Goal: Use online tool/utility: Utilize a website feature to perform a specific function

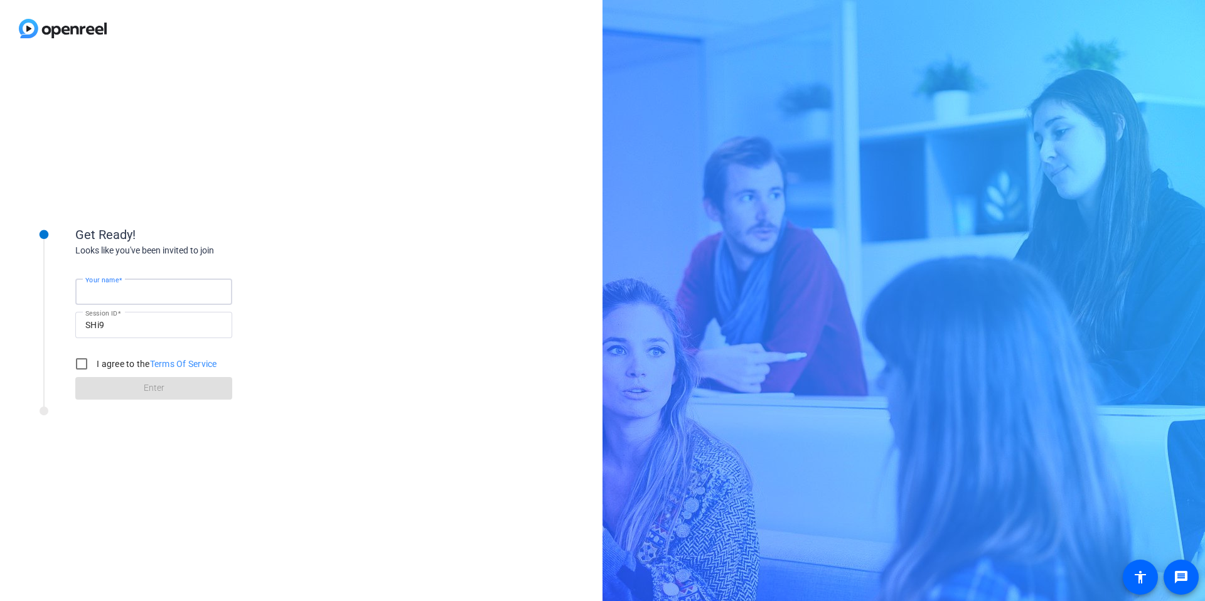
click at [179, 289] on input "Your name" at bounding box center [153, 291] width 137 height 15
type input "[PERSON_NAME]"
click at [85, 365] on input "I agree to the Terms Of Service" at bounding box center [81, 363] width 25 height 25
checkbox input "true"
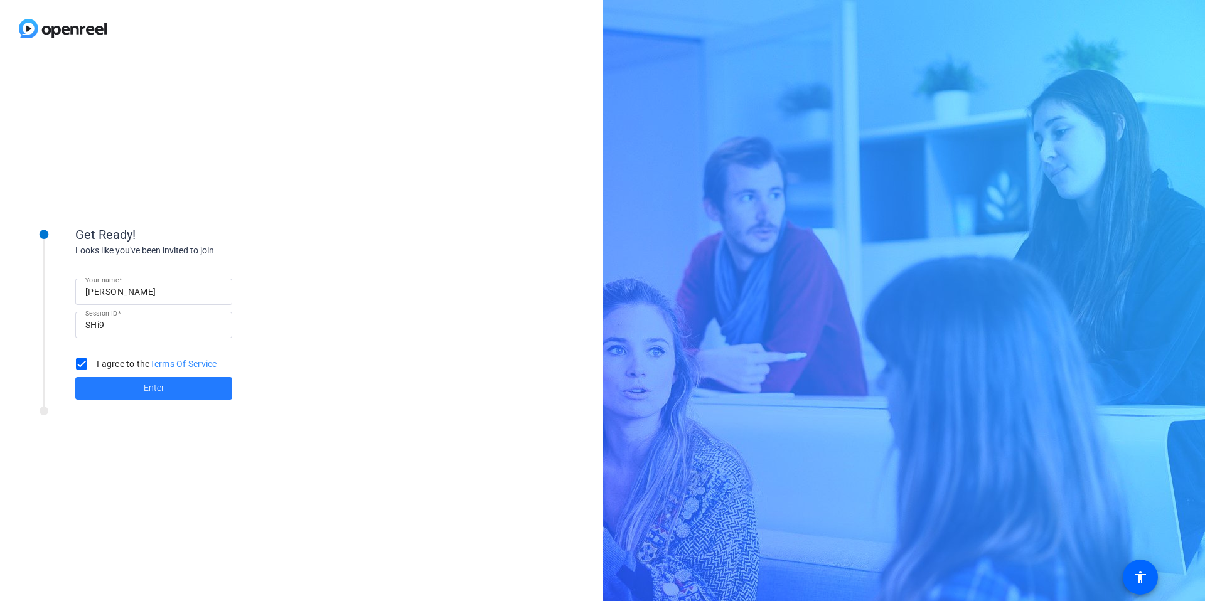
click at [110, 386] on span at bounding box center [153, 388] width 157 height 30
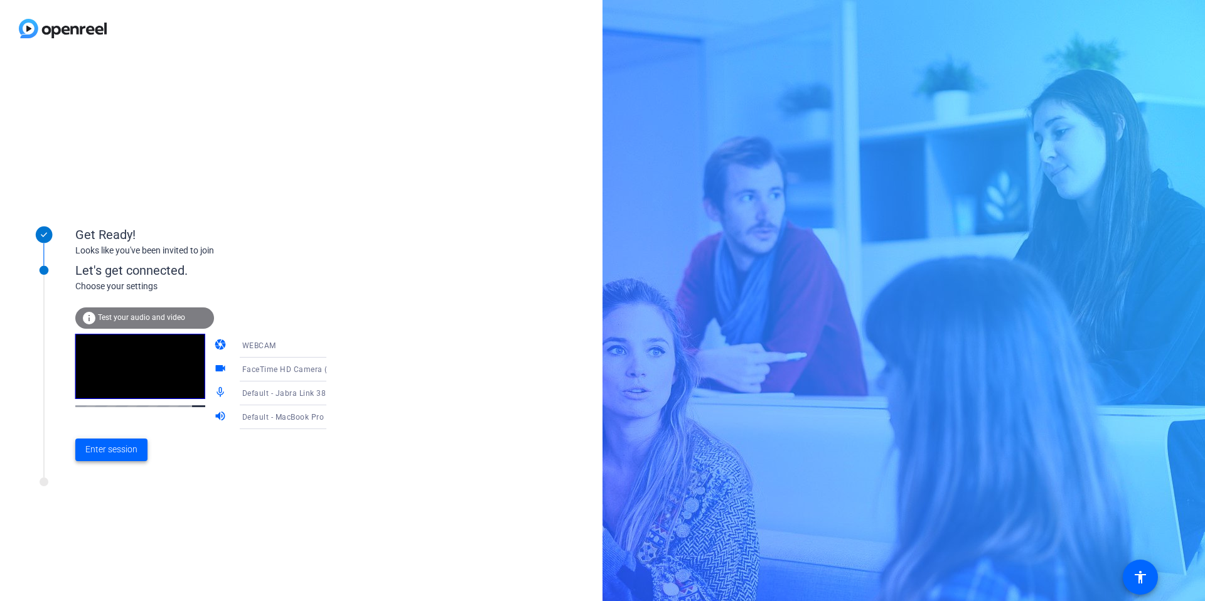
click at [134, 446] on span "Enter session" at bounding box center [111, 449] width 52 height 13
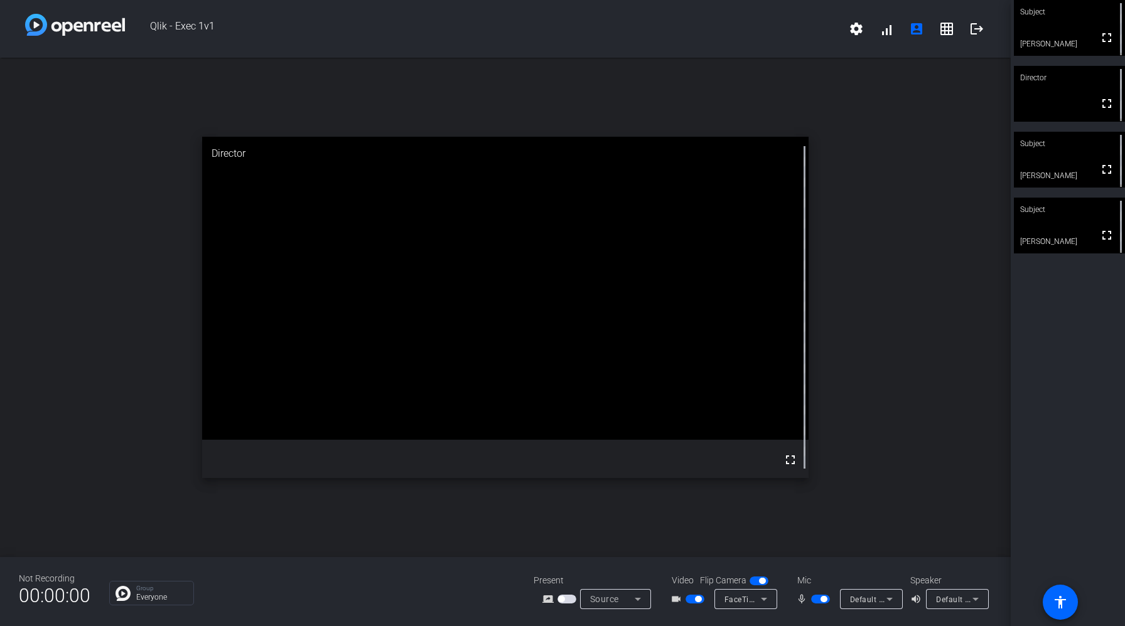
click at [889, 601] on icon at bounding box center [889, 599] width 15 height 15
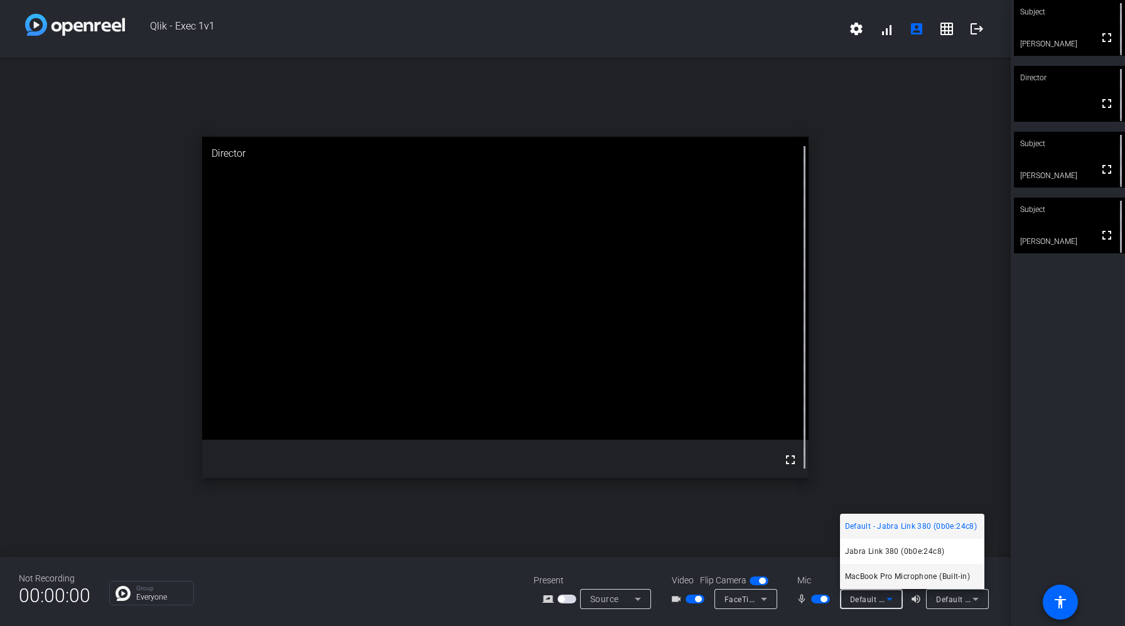
click at [901, 574] on span "MacBook Pro Microphone (Built-in)" at bounding box center [907, 576] width 125 height 15
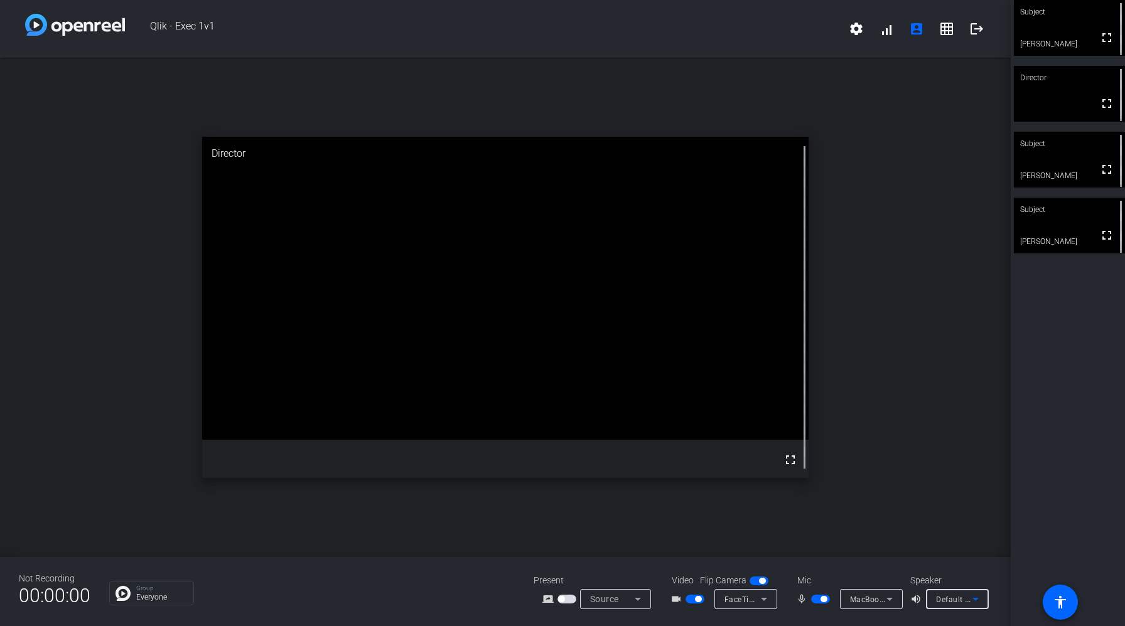
click at [968, 597] on icon at bounding box center [975, 599] width 15 height 15
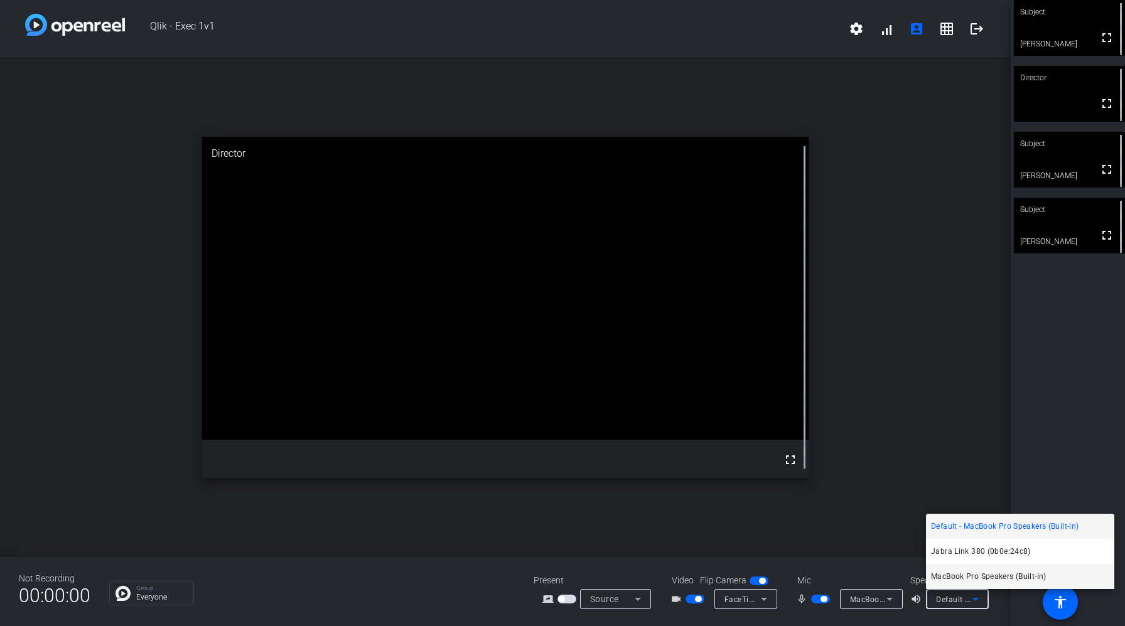
click at [967, 575] on span "MacBook Pro Speakers (Built-in)" at bounding box center [988, 576] width 115 height 15
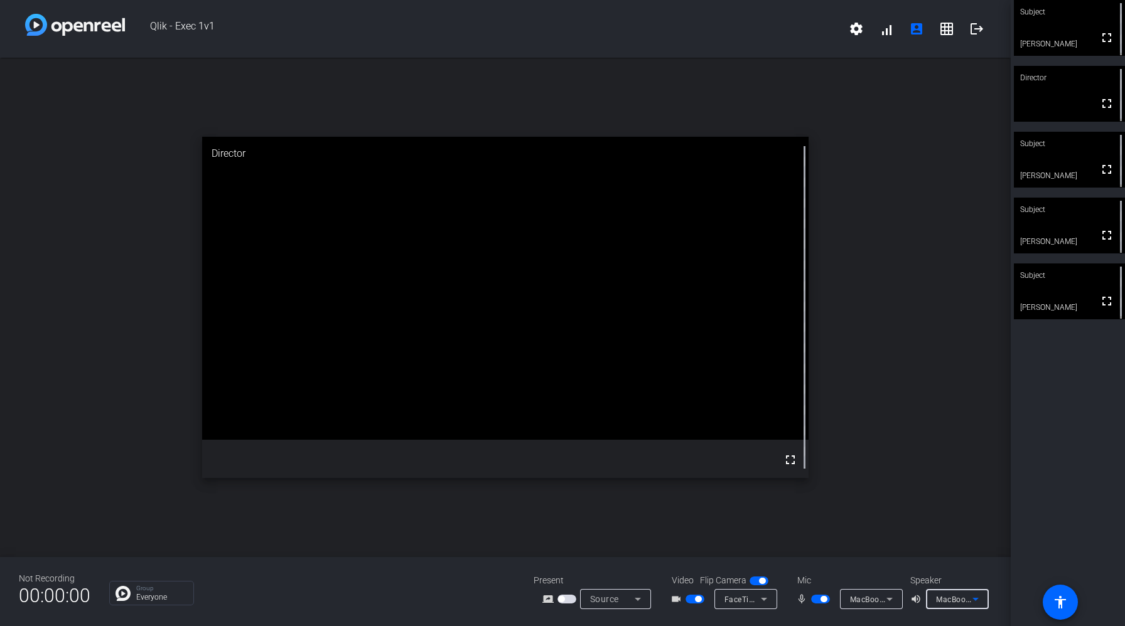
click at [1057, 158] on video at bounding box center [1068, 160] width 111 height 56
click at [1055, 290] on video at bounding box center [1068, 292] width 111 height 56
click at [825, 601] on span "button" at bounding box center [823, 599] width 6 height 6
click at [1058, 221] on div "Subject" at bounding box center [1068, 210] width 111 height 24
click at [1067, 156] on video at bounding box center [1068, 160] width 111 height 56
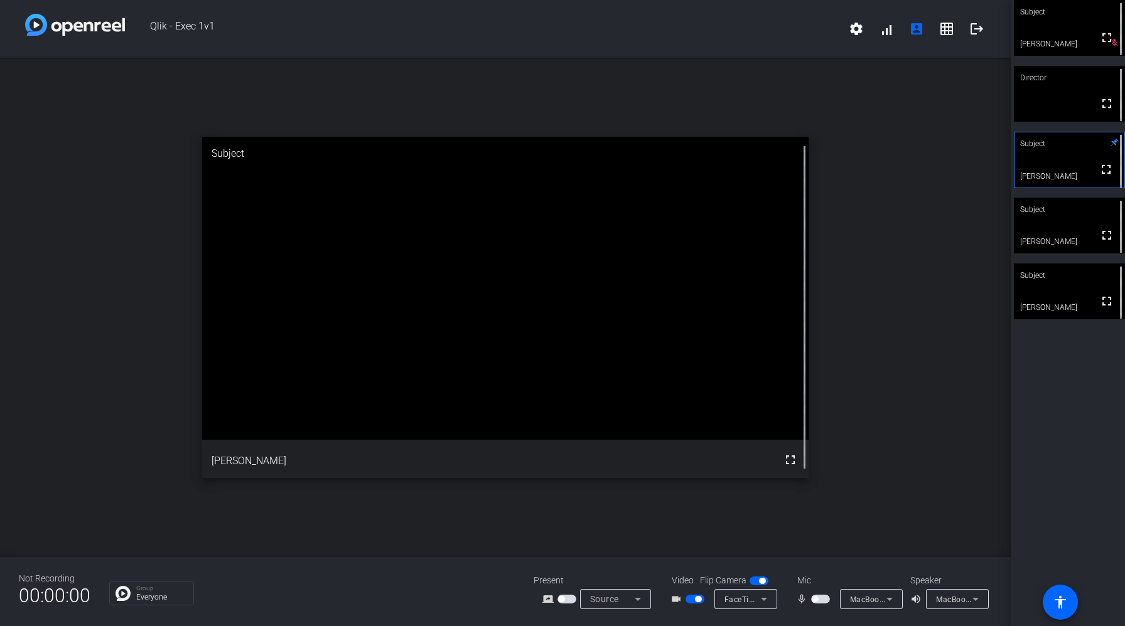
click at [1059, 102] on video at bounding box center [1068, 94] width 111 height 56
click at [1068, 222] on video at bounding box center [1068, 226] width 111 height 56
click at [1052, 157] on video at bounding box center [1068, 160] width 111 height 56
click at [817, 596] on span "button" at bounding box center [820, 599] width 19 height 9
click at [1050, 280] on div "Subject" at bounding box center [1068, 276] width 111 height 24
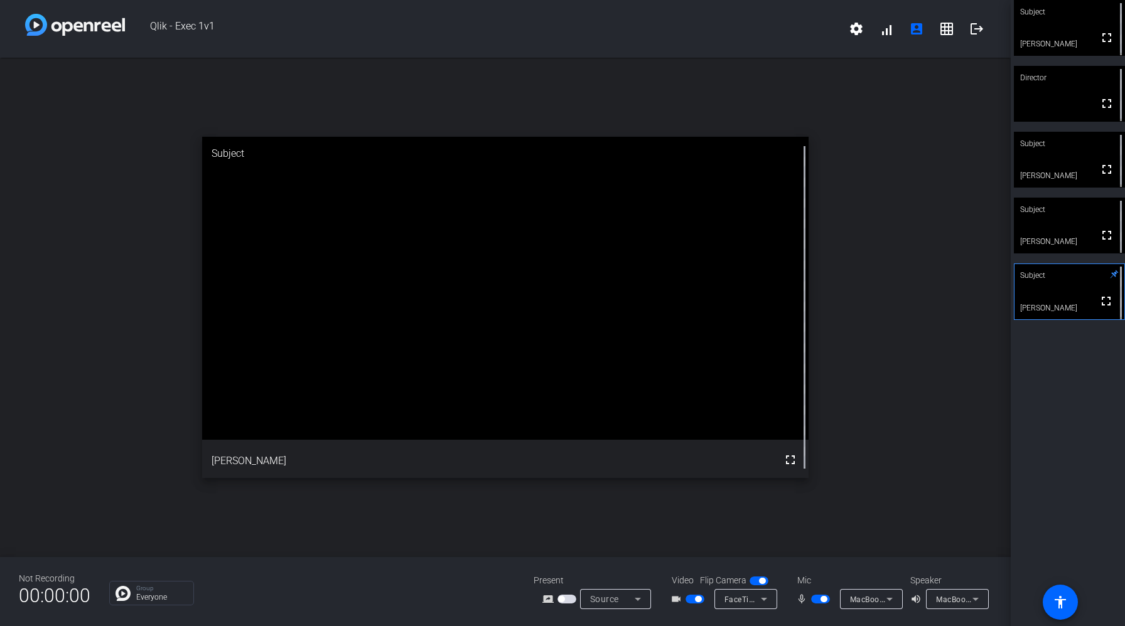
click at [1045, 170] on video at bounding box center [1068, 160] width 111 height 56
click at [699, 599] on span "button" at bounding box center [698, 599] width 6 height 6
click at [692, 597] on span "button" at bounding box center [689, 599] width 6 height 6
click at [817, 601] on span "button" at bounding box center [820, 599] width 19 height 9
click at [1059, 282] on div "Subject" at bounding box center [1068, 276] width 111 height 24
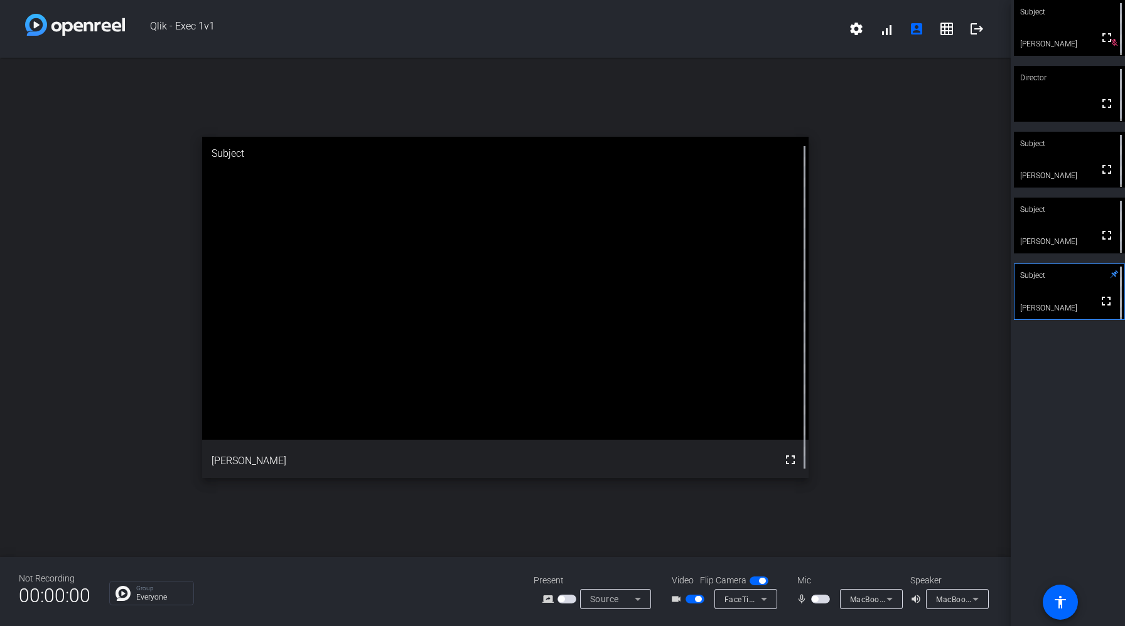
click at [1047, 208] on div "Subject" at bounding box center [1068, 210] width 111 height 24
click at [1059, 286] on div "Subject" at bounding box center [1068, 276] width 111 height 24
click at [1051, 242] on video at bounding box center [1068, 226] width 111 height 56
click at [1057, 277] on div "Subject" at bounding box center [1068, 276] width 111 height 24
click at [815, 592] on mat-slide-toggle at bounding box center [821, 598] width 21 height 13
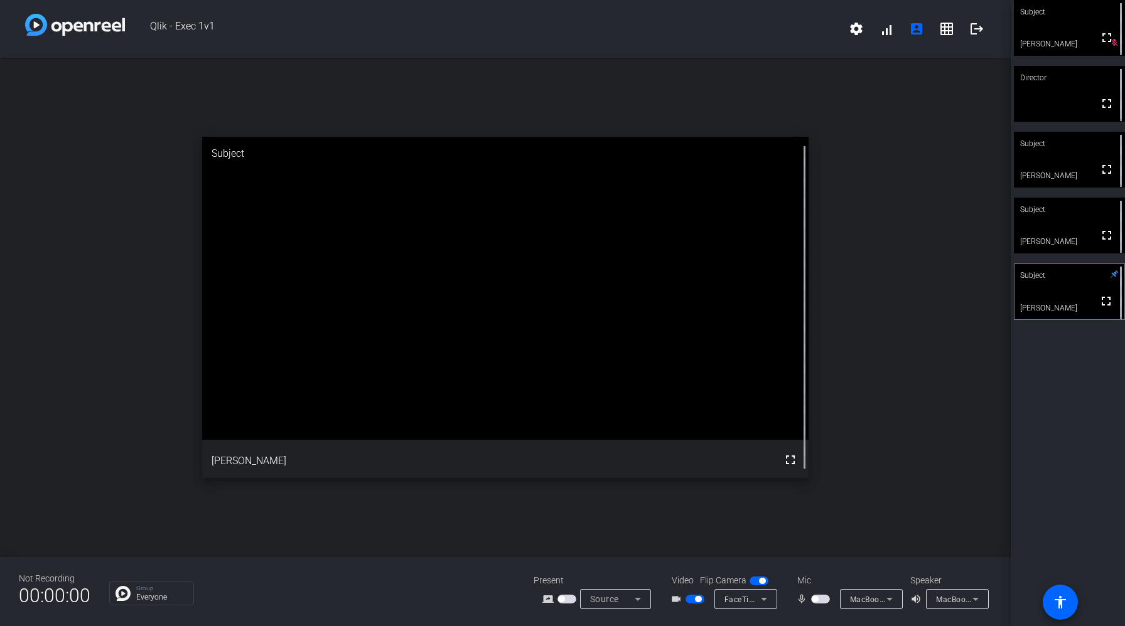
click at [815, 595] on mat-slide-toggle at bounding box center [821, 598] width 21 height 13
click at [816, 597] on span "button" at bounding box center [814, 599] width 6 height 6
